Goal: Task Accomplishment & Management: Use online tool/utility

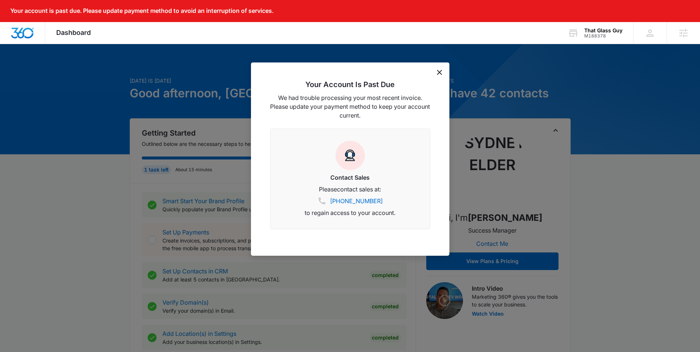
click at [438, 72] on icon "dismiss this dialog" at bounding box center [439, 72] width 5 height 5
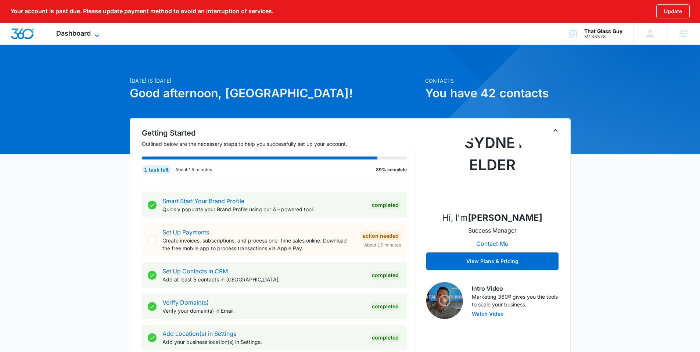
click at [83, 35] on span "Dashboard" at bounding box center [73, 33] width 35 height 8
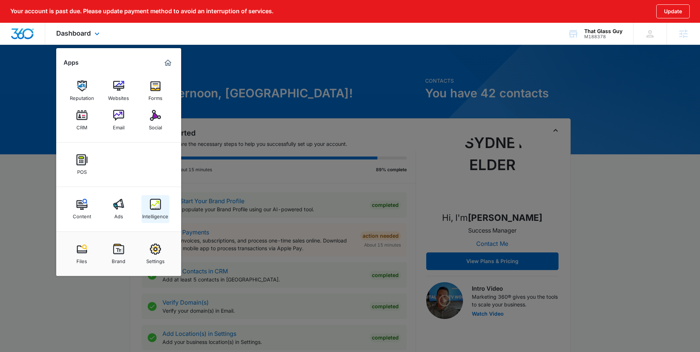
click at [152, 209] on img at bounding box center [155, 204] width 11 height 11
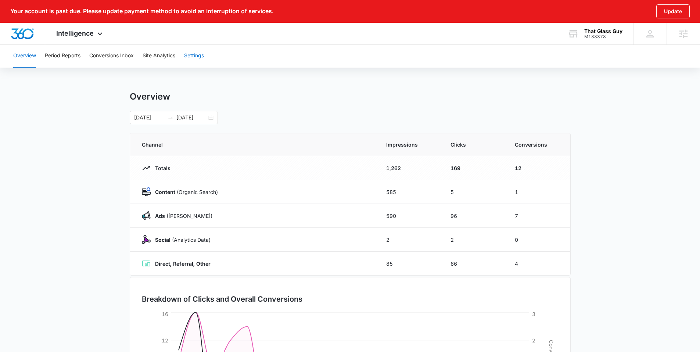
click at [204, 50] on button "Settings" at bounding box center [194, 56] width 20 height 24
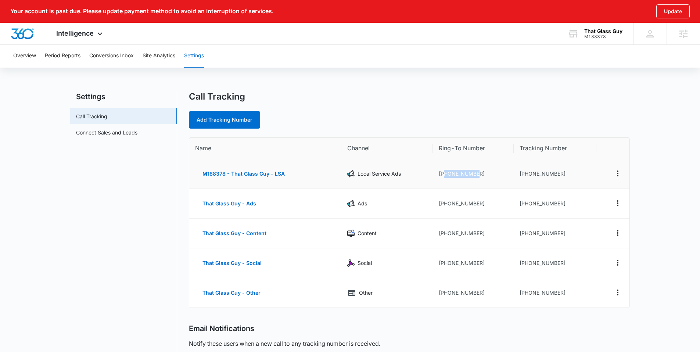
drag, startPoint x: 444, startPoint y: 174, endPoint x: 480, endPoint y: 171, distance: 36.5
click at [480, 171] on td "[PHONE_NUMBER]" at bounding box center [473, 174] width 81 height 30
copy td "5129939929"
